Goal: Check status

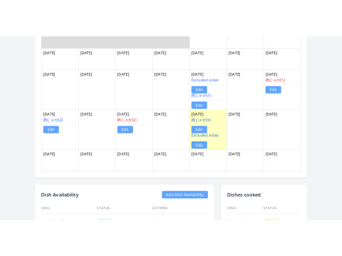
scroll to position [657, 0]
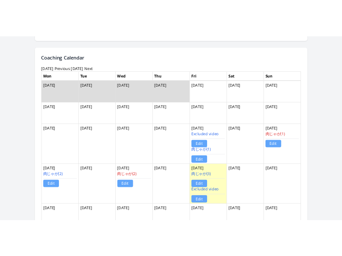
scroll to position [596, 0]
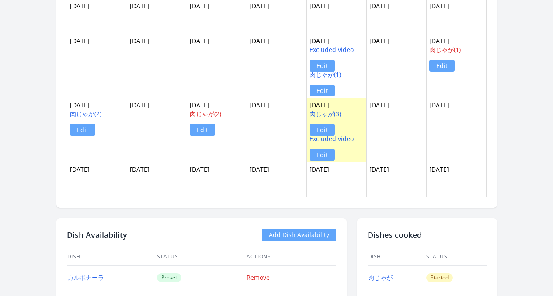
drag, startPoint x: 309, startPoint y: 139, endPoint x: 360, endPoint y: 139, distance: 51.1
click at [360, 139] on tr "[DATE] 肉じゃが(2) Edit Aug [DATE] 肉じゃが(2) Edit Aug [DATE] 肉じゃが(3) Edit Excluded vi…" at bounding box center [276, 130] width 419 height 64
click at [398, 145] on td "[DATE]" at bounding box center [396, 130] width 60 height 64
click at [351, 139] on link "Excluded video" at bounding box center [331, 139] width 44 height 8
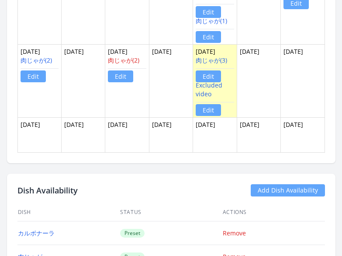
scroll to position [983, 0]
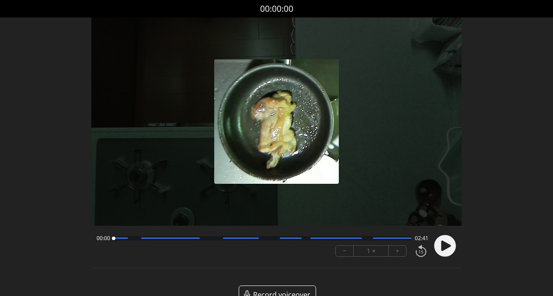
click at [443, 246] on icon at bounding box center [446, 246] width 10 height 10
click at [133, 241] on div "00:02 02:39" at bounding box center [263, 238] width 332 height 7
click at [133, 239] on div at bounding box center [263, 238] width 298 height 4
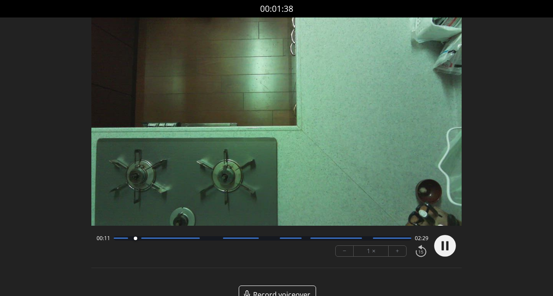
click at [205, 240] on div at bounding box center [263, 238] width 298 height 4
click at [273, 240] on div "00:50 01:51" at bounding box center [263, 238] width 332 height 7
